Goal: Check status

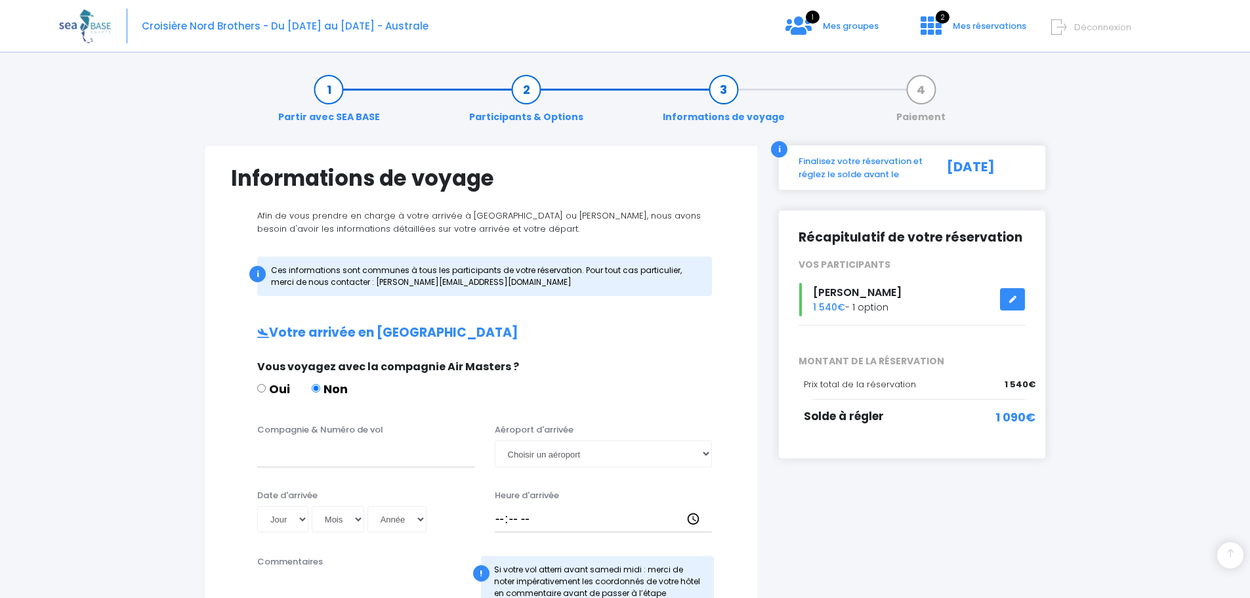
scroll to position [262, 0]
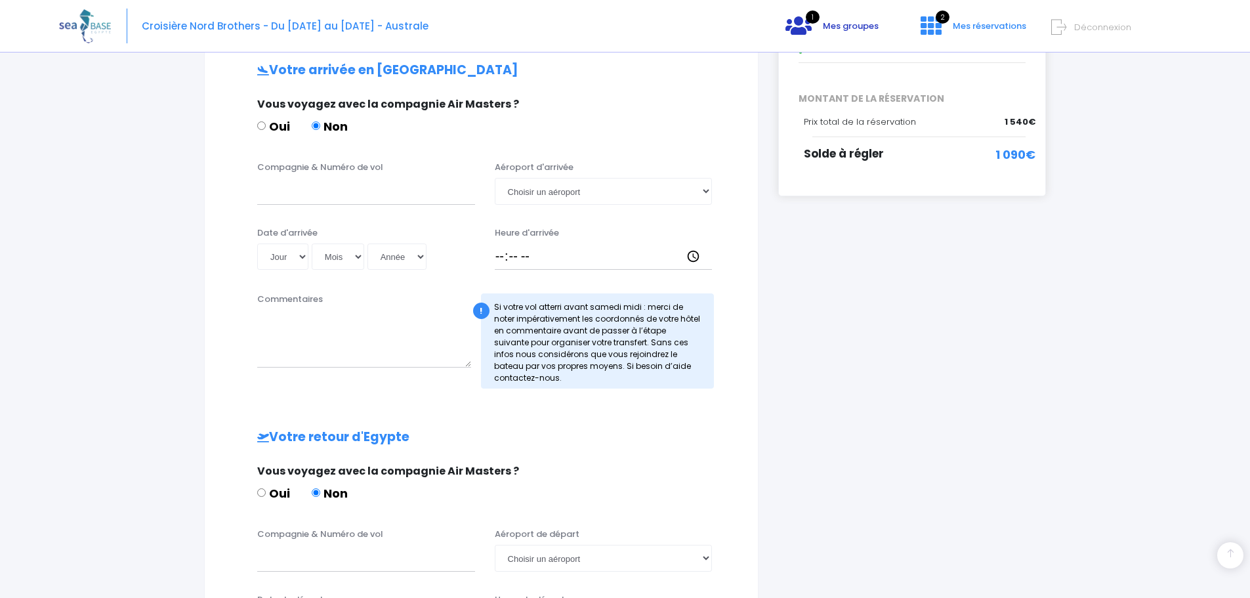
click at [851, 35] on link "1 Mes groupes" at bounding box center [832, 30] width 114 height 12
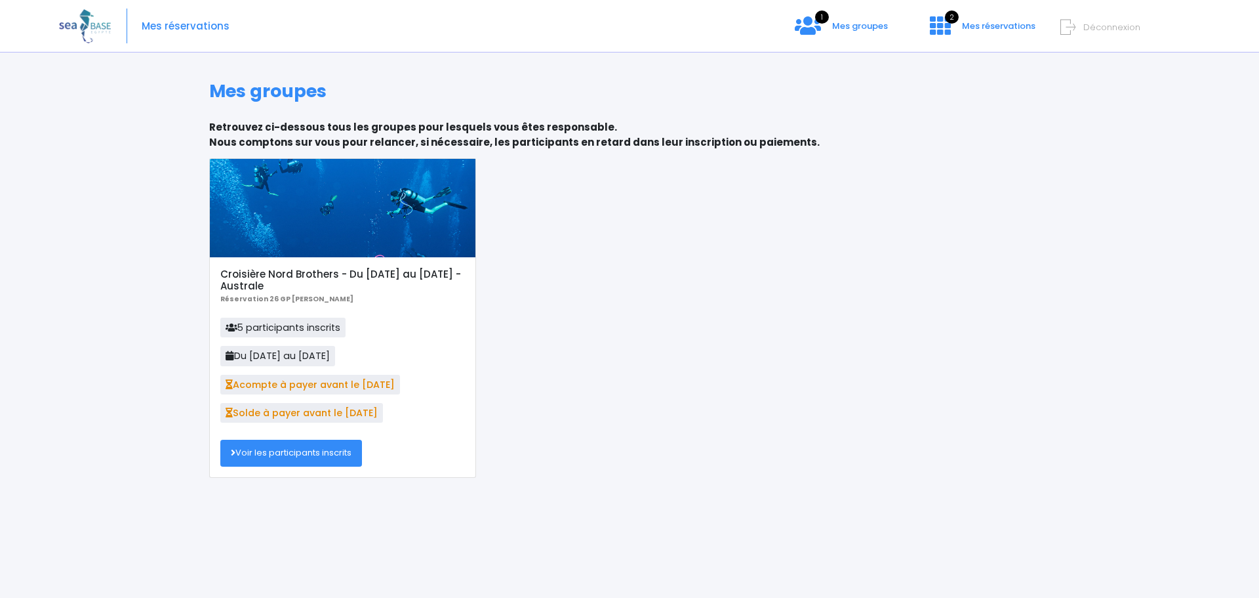
click at [299, 451] on link "Voir les participants inscrits" at bounding box center [291, 452] width 142 height 26
